Goal: Task Accomplishment & Management: Complete application form

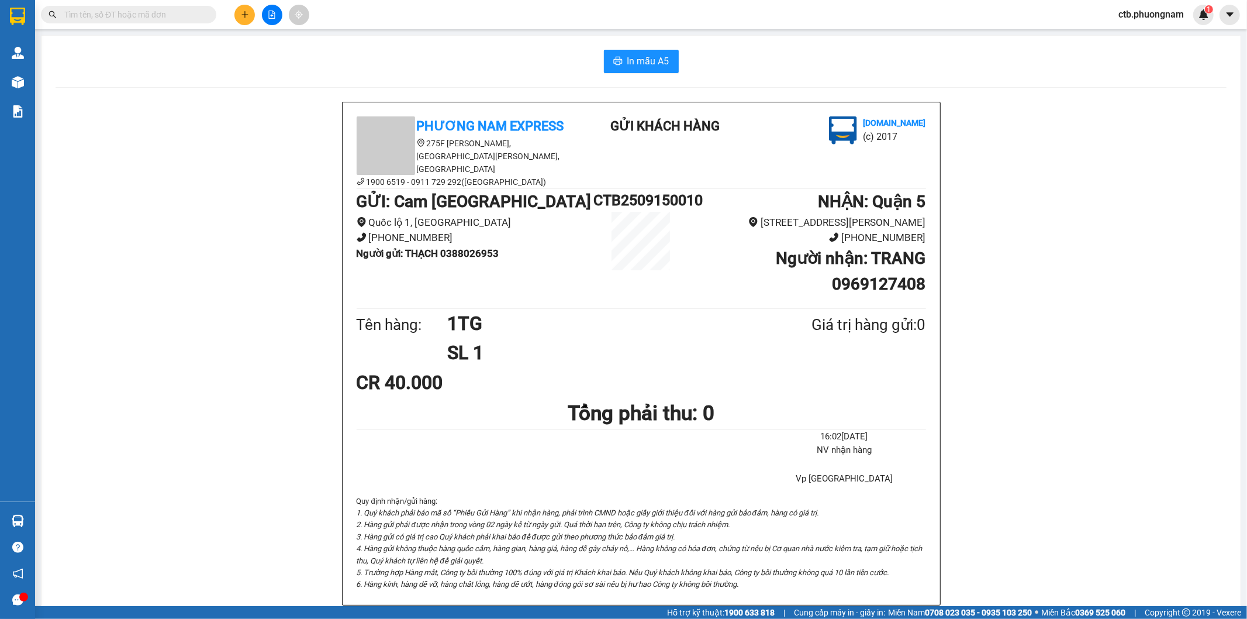
click at [237, 9] on button at bounding box center [244, 15] width 20 height 20
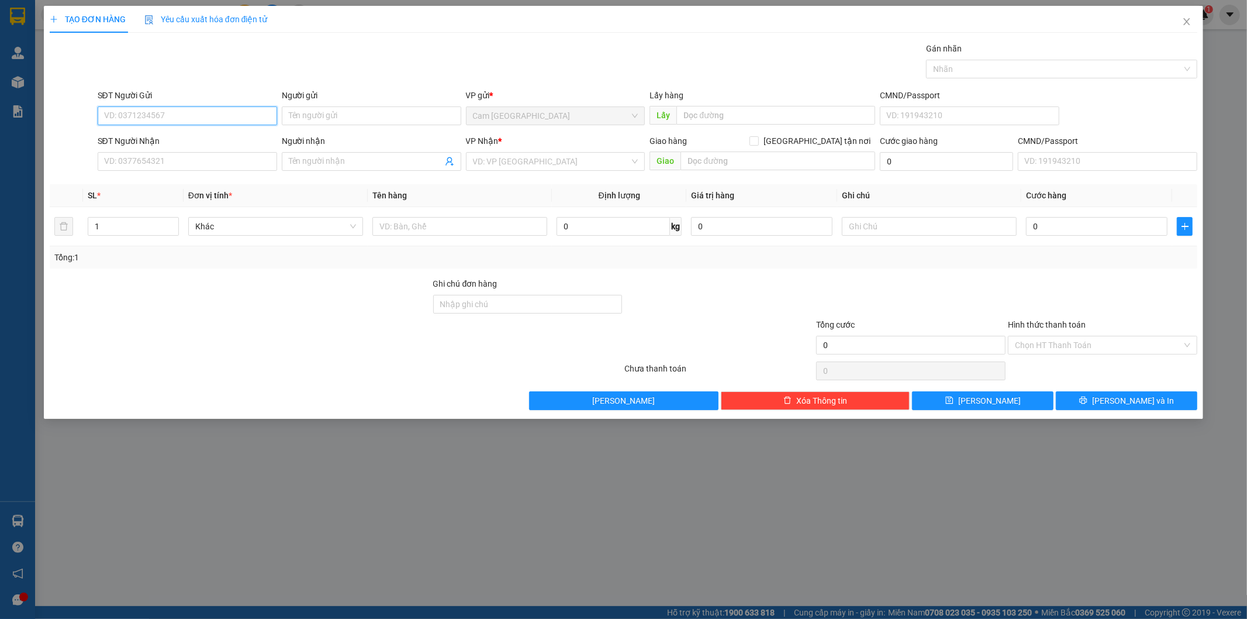
click at [224, 118] on input "SĐT Người Gửi" at bounding box center [188, 115] width 180 height 19
click at [315, 125] on input "Người gửi" at bounding box center [372, 115] width 180 height 19
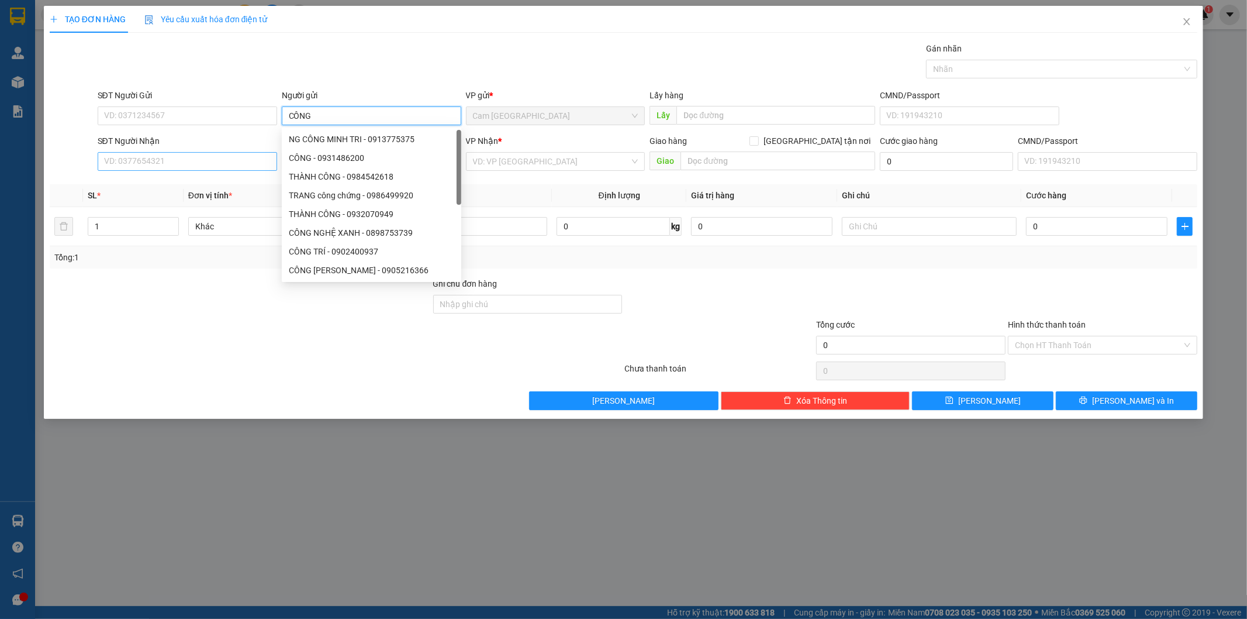
type input "CÔNG"
click at [219, 156] on input "SĐT Người Nhận" at bounding box center [188, 161] width 180 height 19
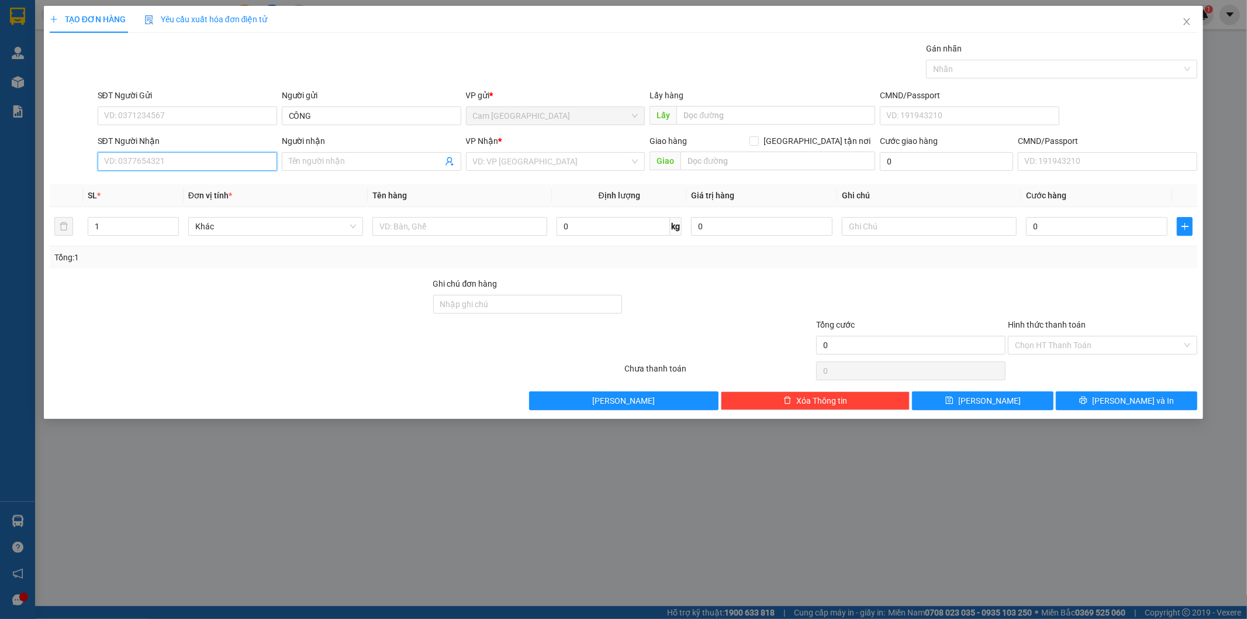
click at [231, 160] on input "SĐT Người Nhận" at bounding box center [188, 161] width 180 height 19
click at [212, 115] on input "SĐT Người Gửi" at bounding box center [188, 115] width 180 height 19
type input "0977275687"
click at [209, 142] on div "0977275687 - CÔNG" at bounding box center [187, 139] width 165 height 13
type input "CÔNG"
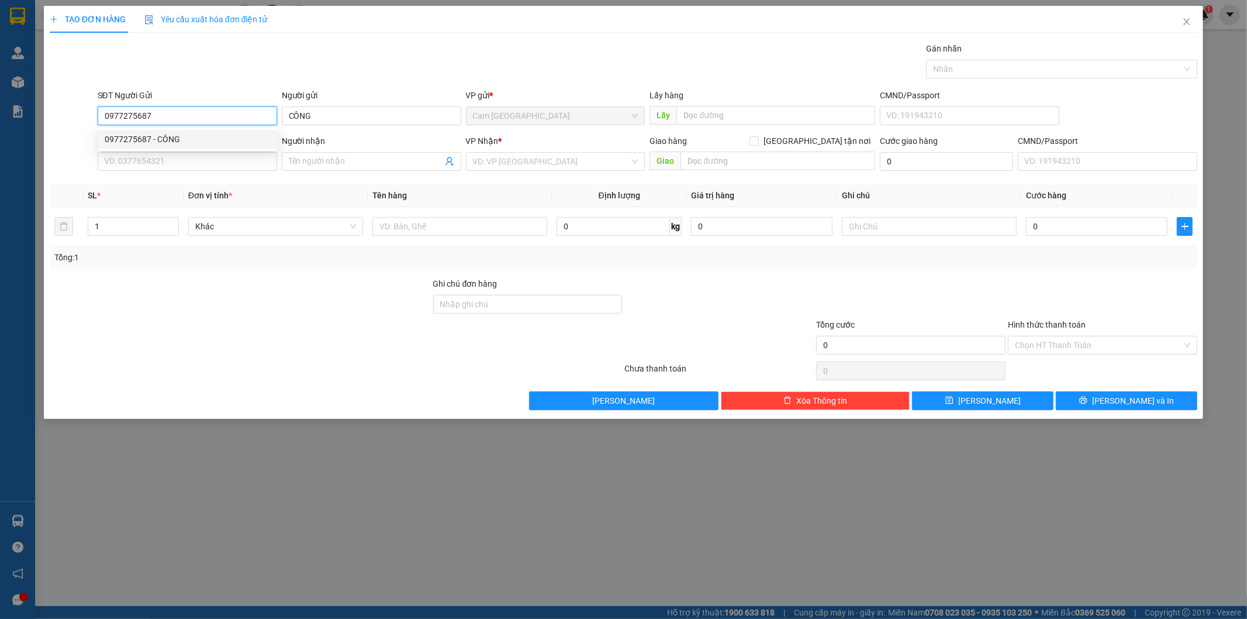
type input "0829593437"
type input "[PERSON_NAME]"
type input "0977275687"
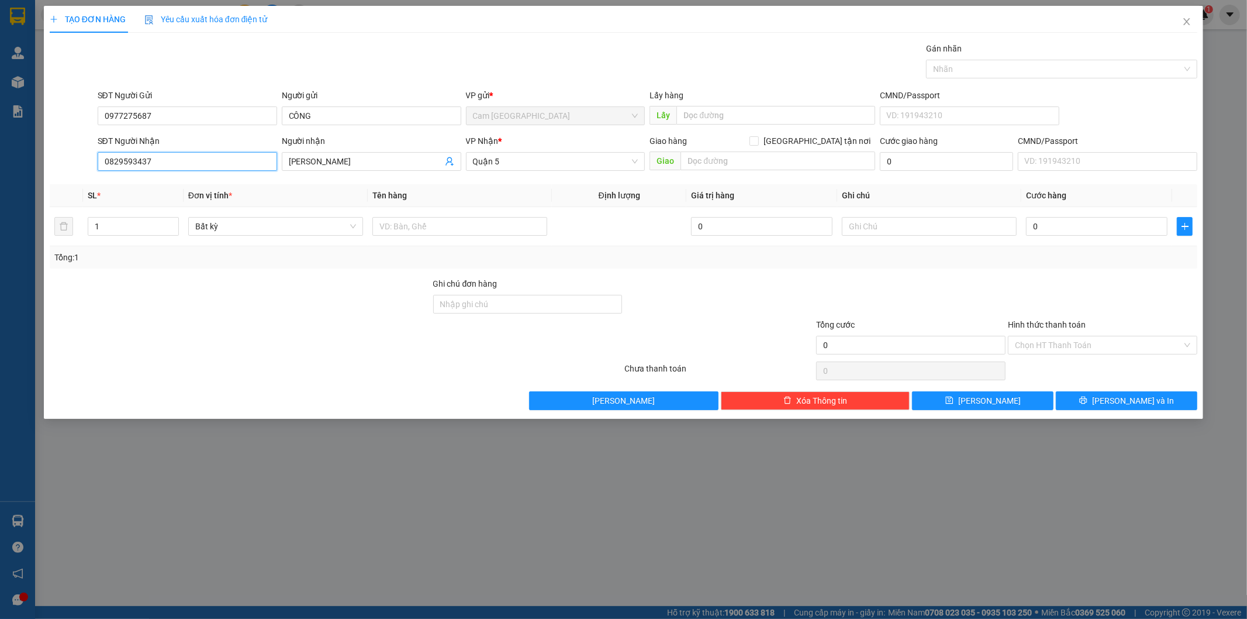
drag, startPoint x: 172, startPoint y: 154, endPoint x: 84, endPoint y: 161, distance: 88.5
click at [84, 161] on div "SĐT Người Nhận 0829593437 0829593437 Người nhận GIANG LINH VP Nhận * [GEOGRAPHI…" at bounding box center [624, 154] width 1151 height 41
type input "0909076566"
drag, startPoint x: 357, startPoint y: 158, endPoint x: 284, endPoint y: 150, distance: 73.5
click at [284, 150] on div "Người nhận [PERSON_NAME]" at bounding box center [372, 154] width 180 height 41
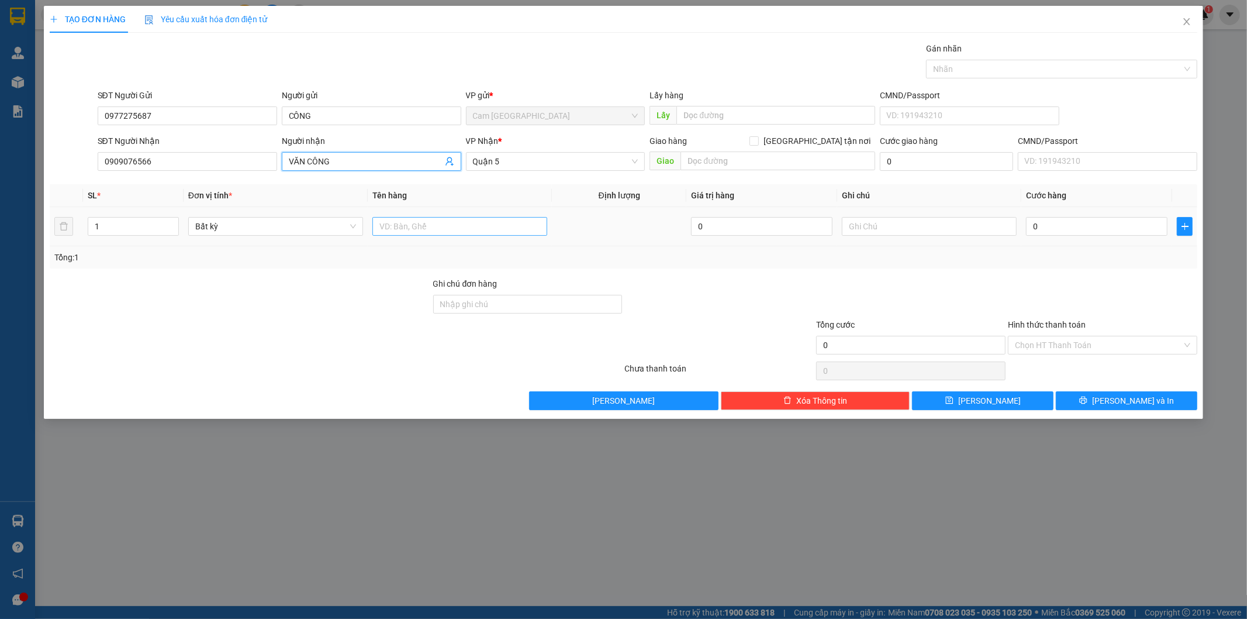
type input "VĂN CÔNG"
click at [412, 229] on input "text" at bounding box center [460, 226] width 175 height 19
type input "1T DẸP"
click at [1089, 224] on input "0" at bounding box center [1097, 226] width 142 height 19
type input "3"
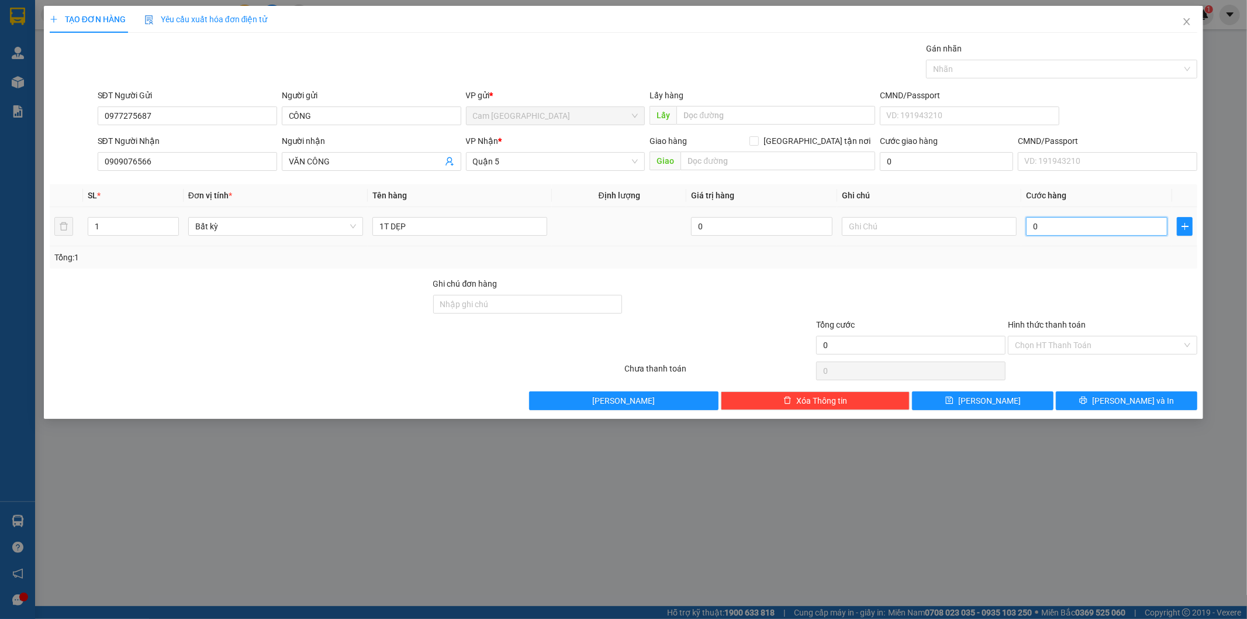
type input "3"
type input "30"
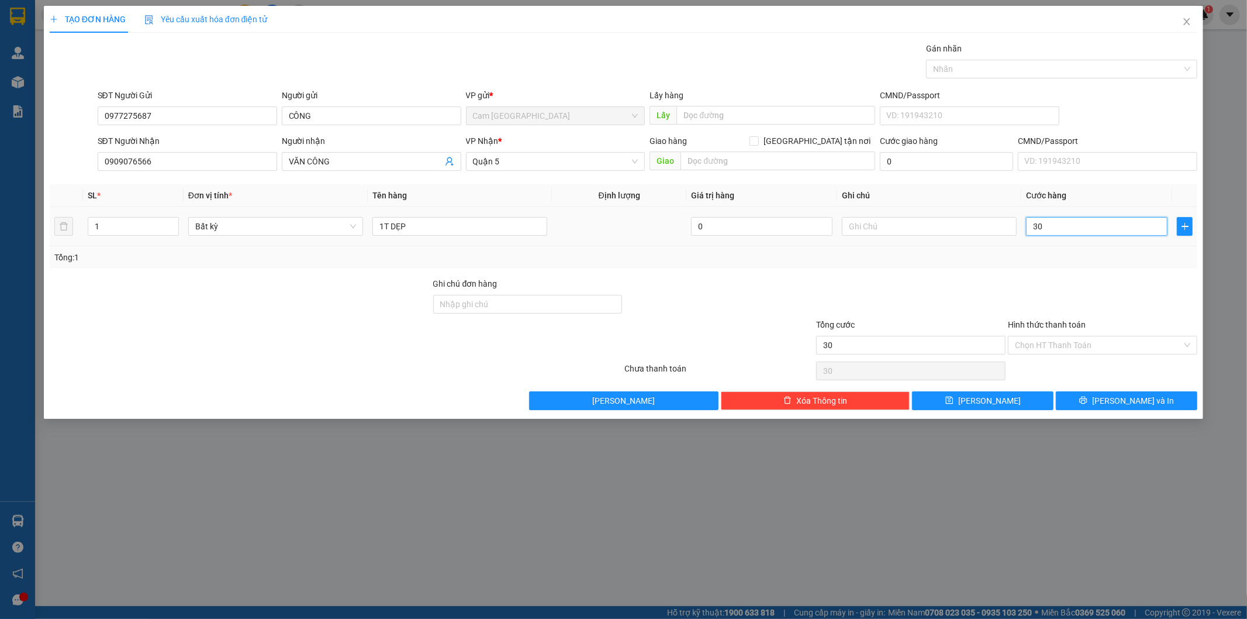
type input "300"
type input "3.000"
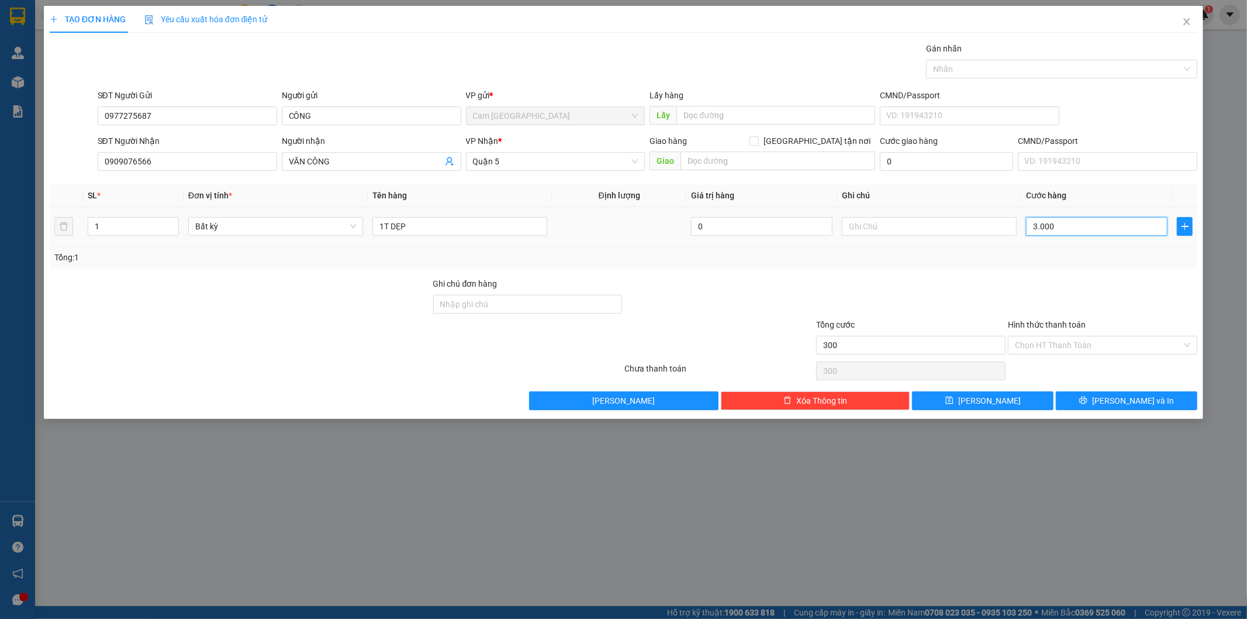
type input "3.000"
type input "30.000"
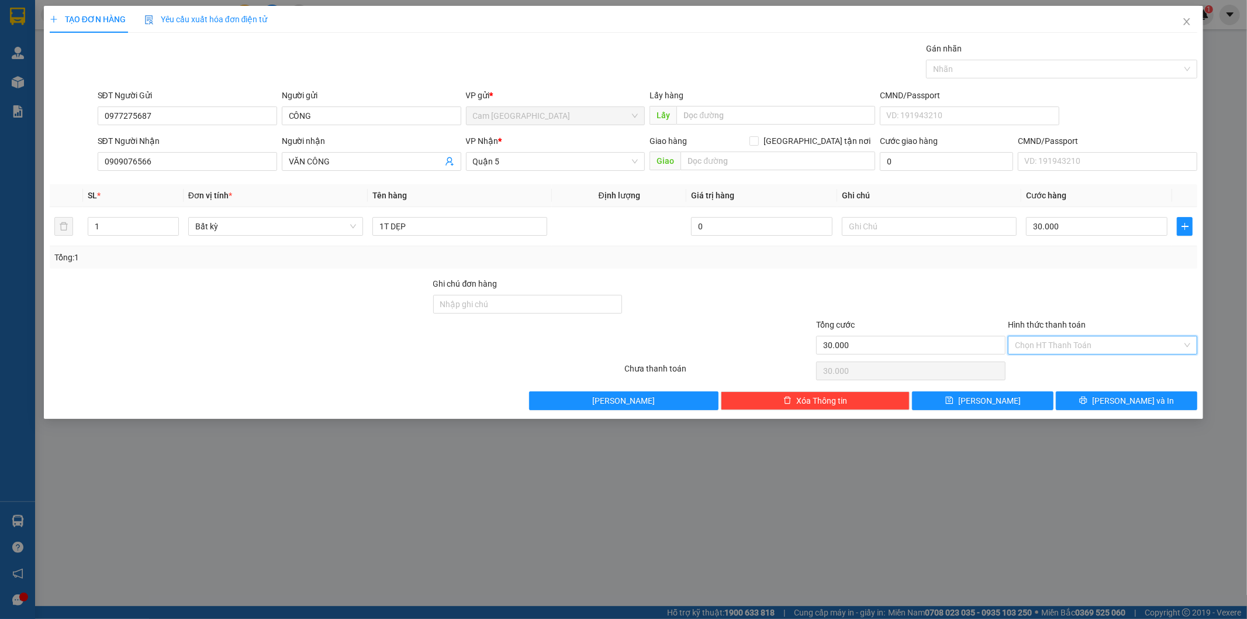
click at [1074, 344] on input "Hình thức thanh toán" at bounding box center [1098, 345] width 167 height 18
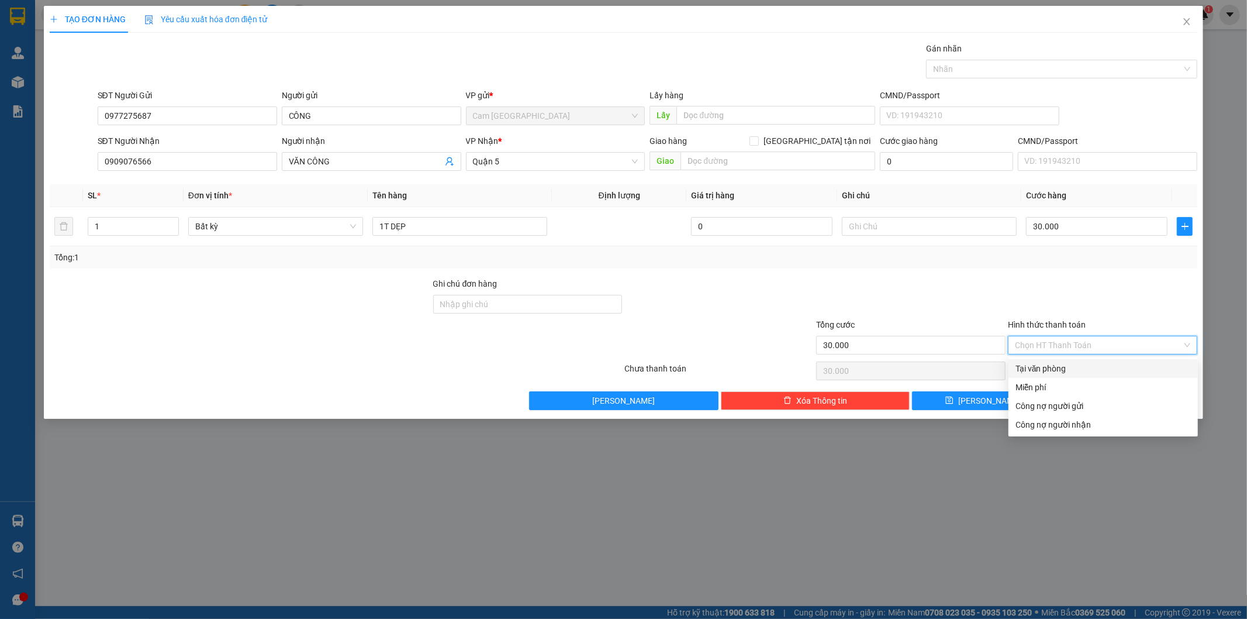
click at [1074, 365] on div "Tại văn phòng" at bounding box center [1103, 368] width 175 height 13
type input "0"
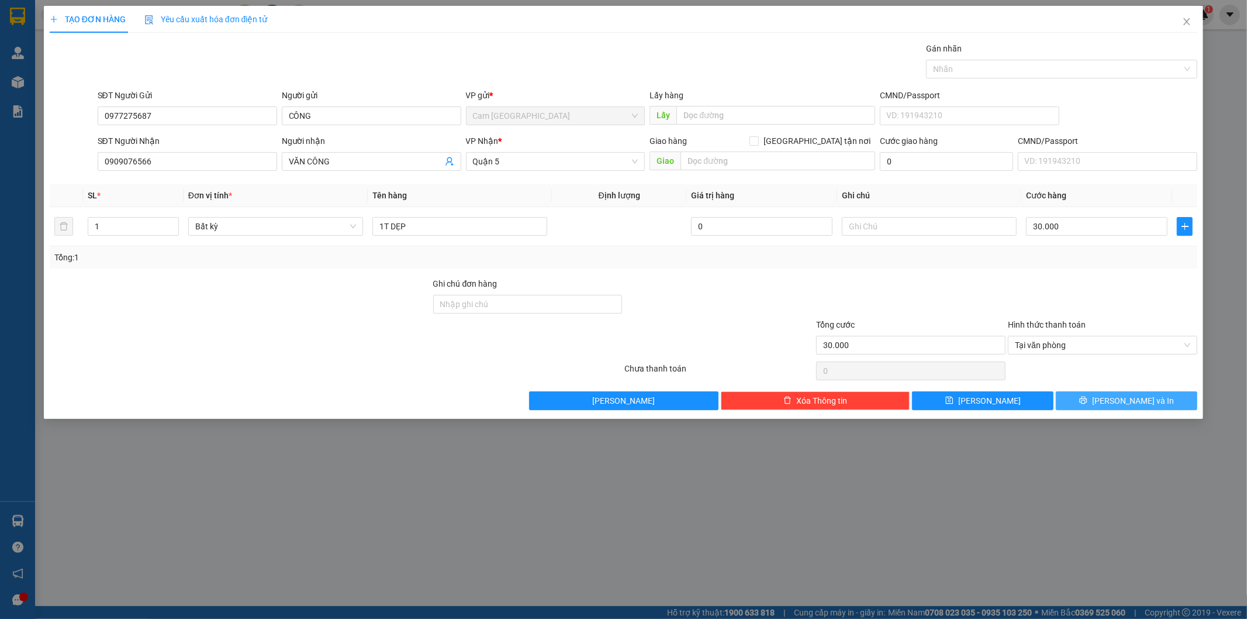
click at [1091, 398] on button "[PERSON_NAME] và In" at bounding box center [1127, 400] width 142 height 19
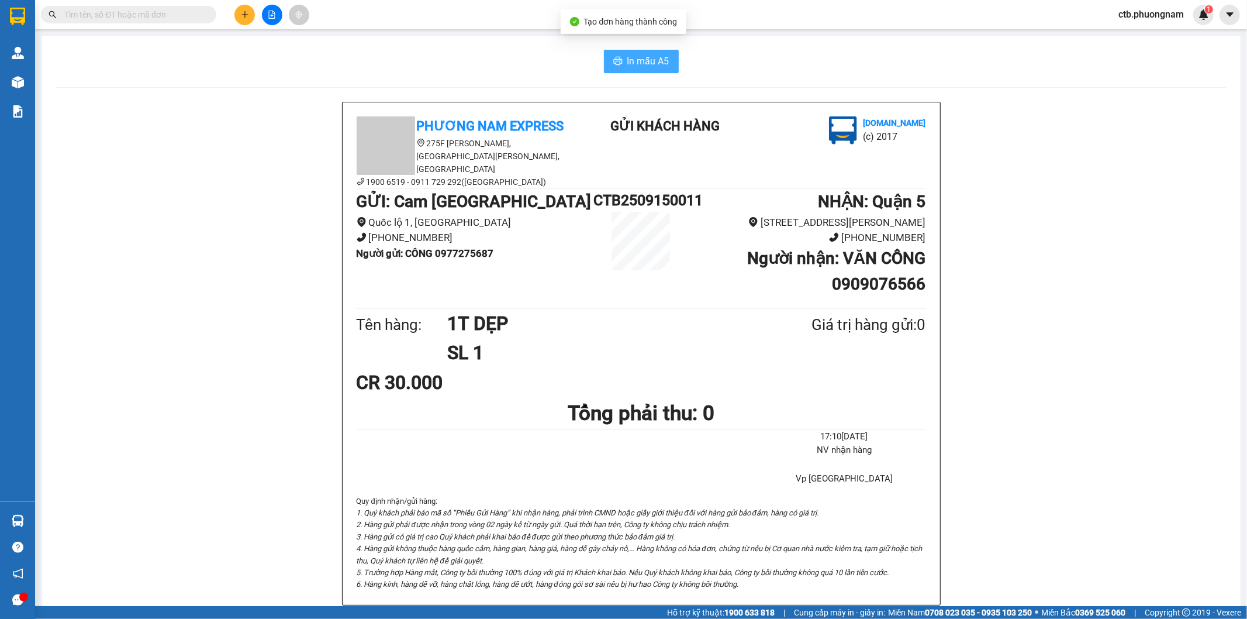
drag, startPoint x: 629, startPoint y: 61, endPoint x: 642, endPoint y: 154, distance: 93.2
click at [629, 65] on span "In mẫu A5" at bounding box center [648, 61] width 42 height 15
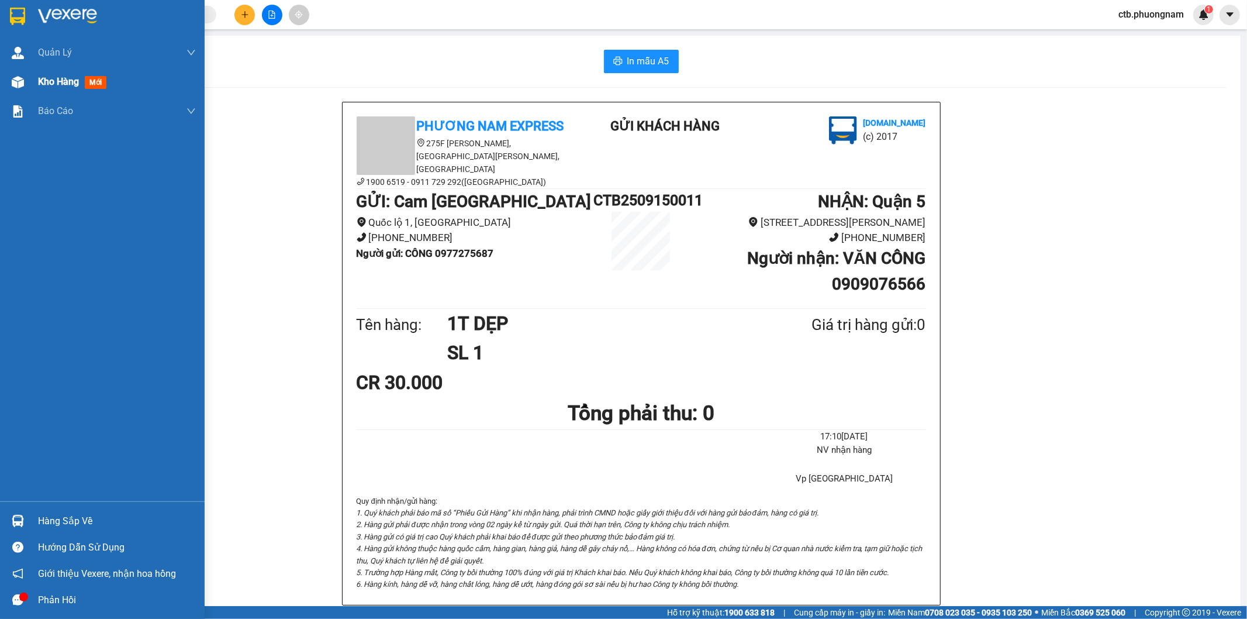
click at [12, 74] on div at bounding box center [18, 82] width 20 height 20
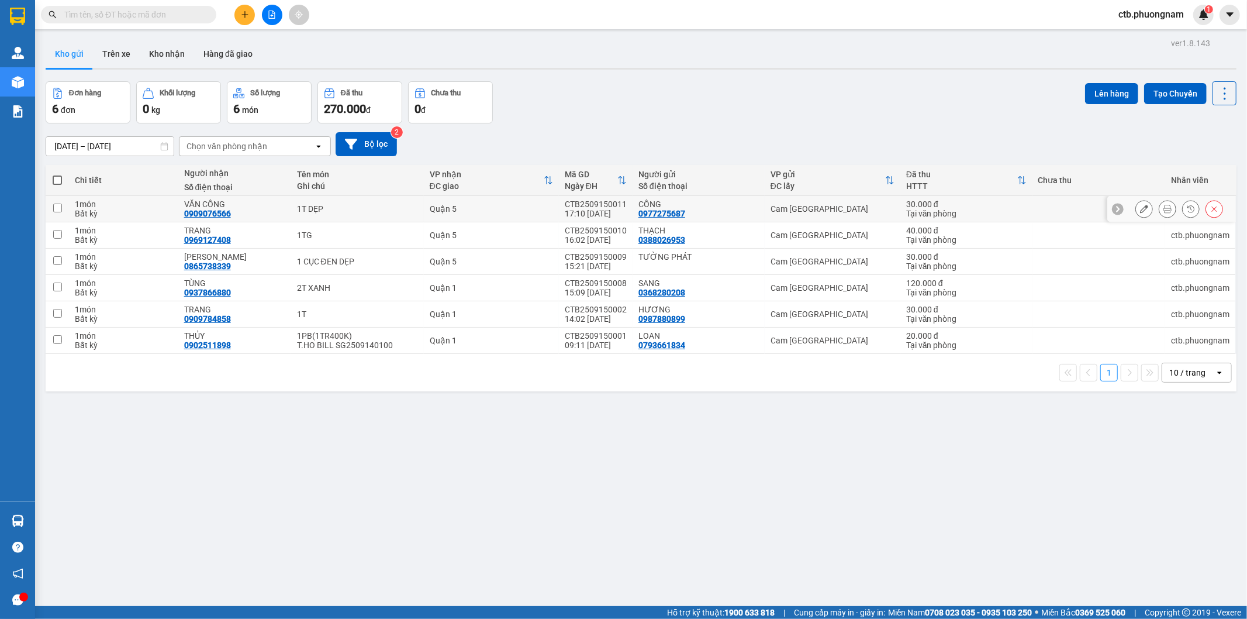
click at [1140, 209] on icon at bounding box center [1144, 209] width 8 height 8
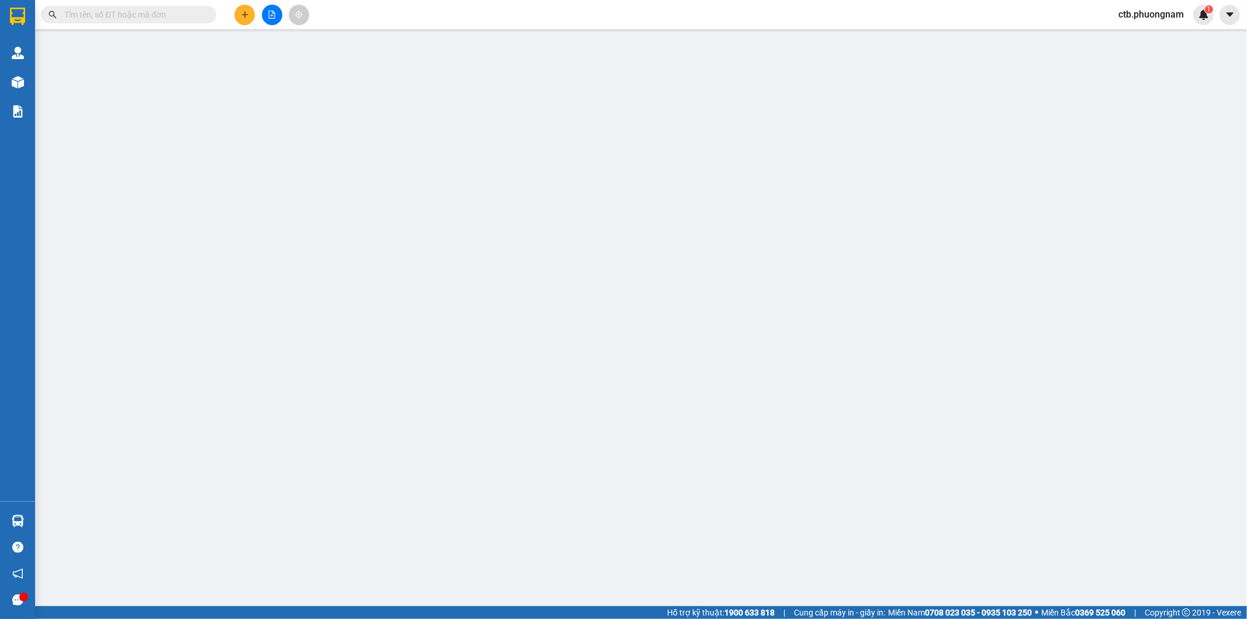
type input "0977275687"
type input "CÔNG"
type input "0909076566"
type input "VĂN CÔNG"
type input "30.000"
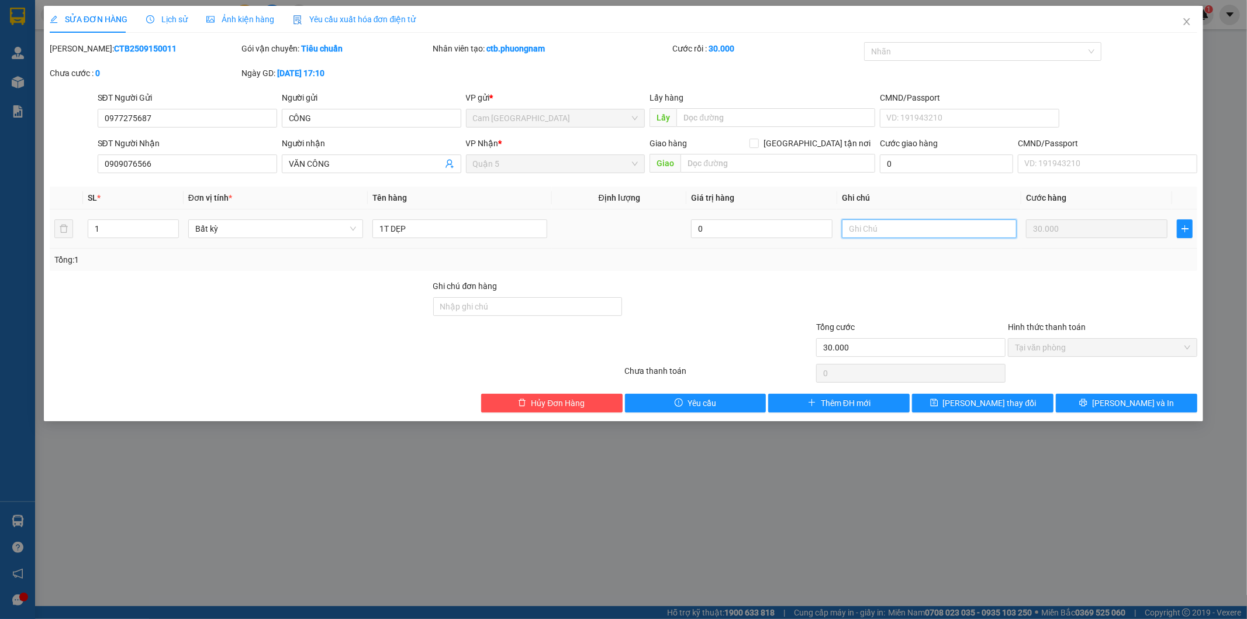
click at [914, 226] on input "text" at bounding box center [929, 228] width 175 height 19
type input "T.HO 6TR550K"
click at [1094, 403] on button "[PERSON_NAME] và In" at bounding box center [1127, 403] width 142 height 19
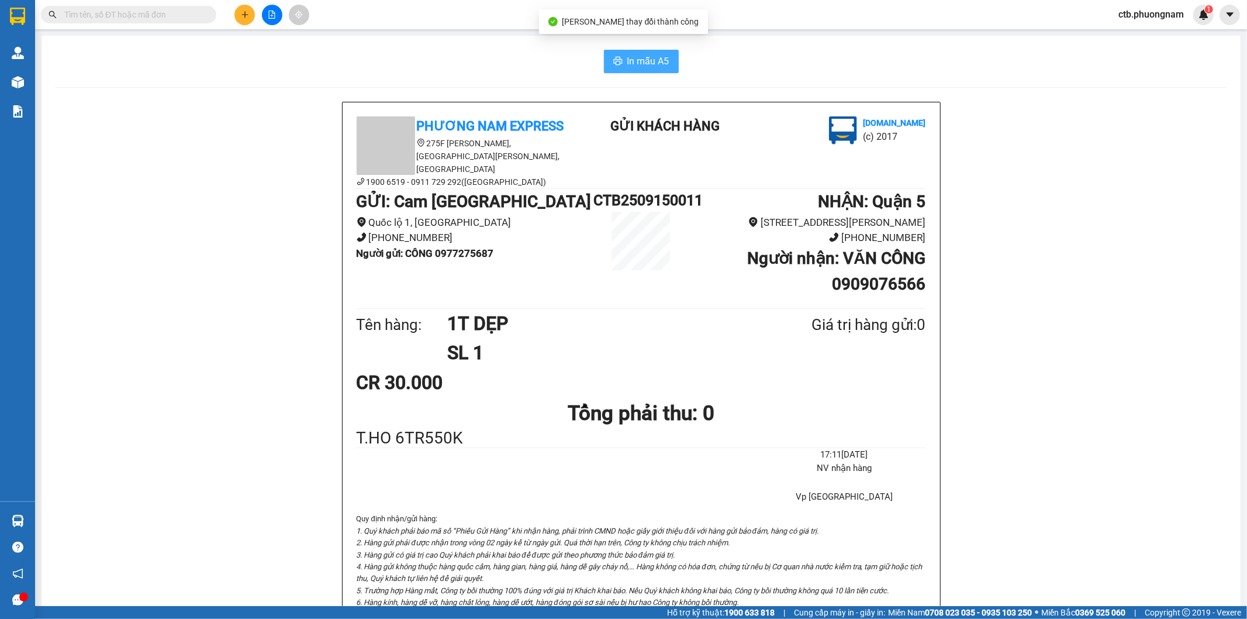
click at [660, 58] on span "In mẫu A5" at bounding box center [648, 61] width 42 height 15
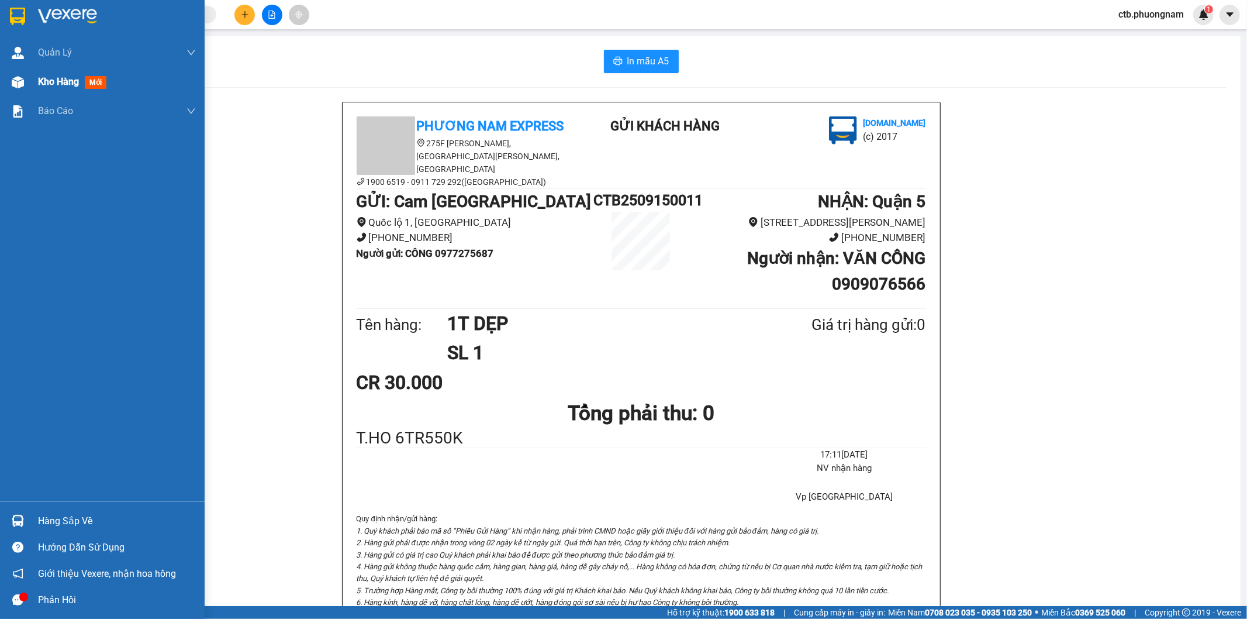
click at [47, 85] on span "Kho hàng" at bounding box center [58, 81] width 41 height 11
